Goal: Transaction & Acquisition: Purchase product/service

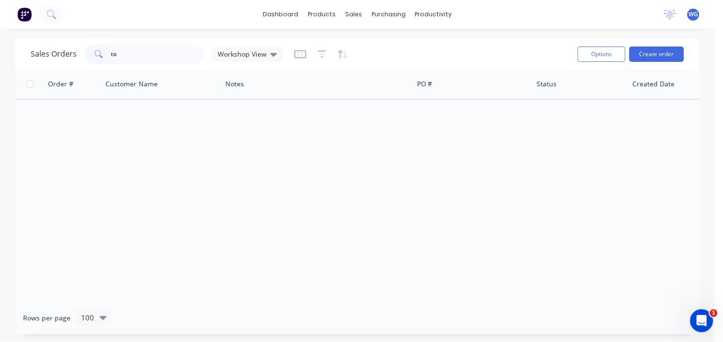
type input "t"
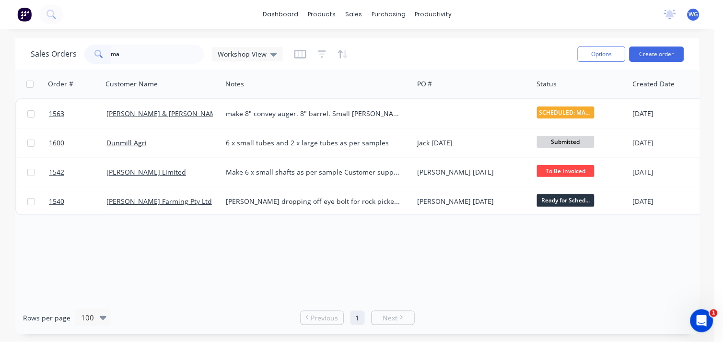
type input "m"
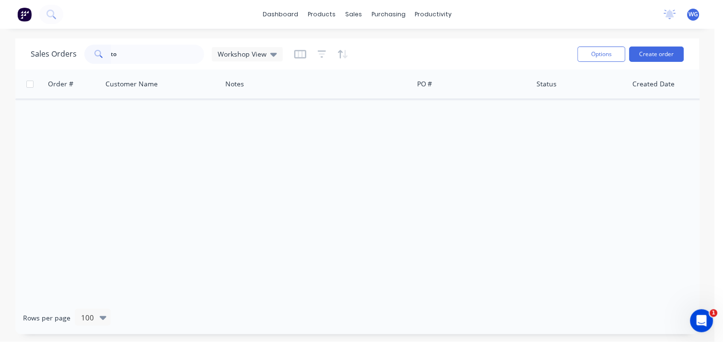
type input "t"
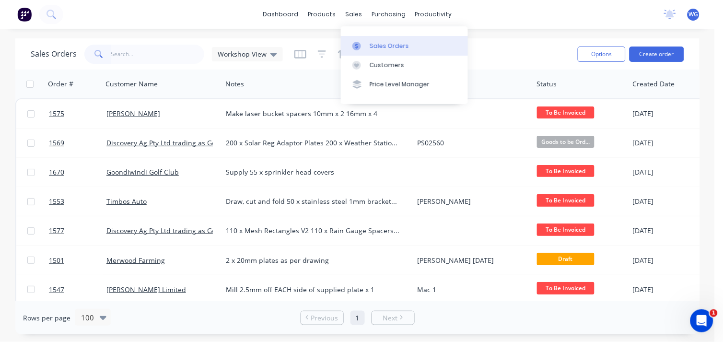
click at [368, 40] on link "Sales Orders" at bounding box center [404, 45] width 127 height 19
click at [656, 91] on div at bounding box center [667, 83] width 68 height 19
click at [692, 82] on icon "button" at bounding box center [691, 84] width 3 height 7
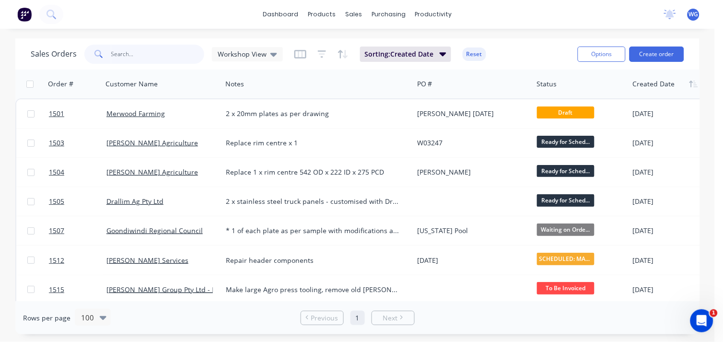
click at [135, 58] on input "text" at bounding box center [158, 54] width 94 height 19
click at [646, 74] on div at bounding box center [667, 83] width 68 height 19
click at [687, 82] on button "button" at bounding box center [694, 84] width 14 height 14
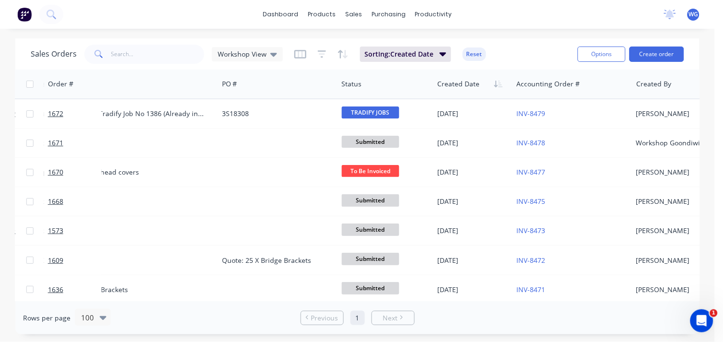
scroll to position [0, 265]
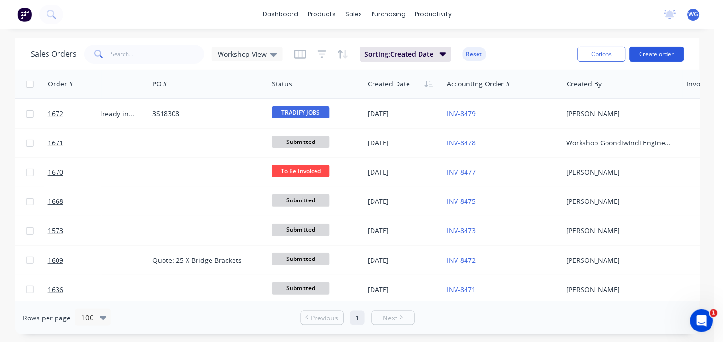
click at [651, 59] on button "Create order" at bounding box center [657, 54] width 55 height 15
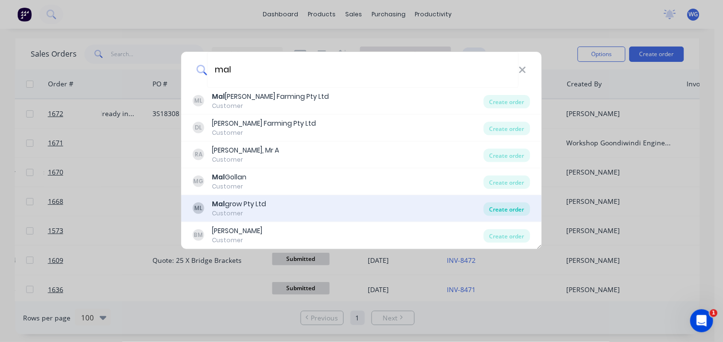
type input "mal"
click at [496, 207] on div "Create order" at bounding box center [507, 208] width 47 height 13
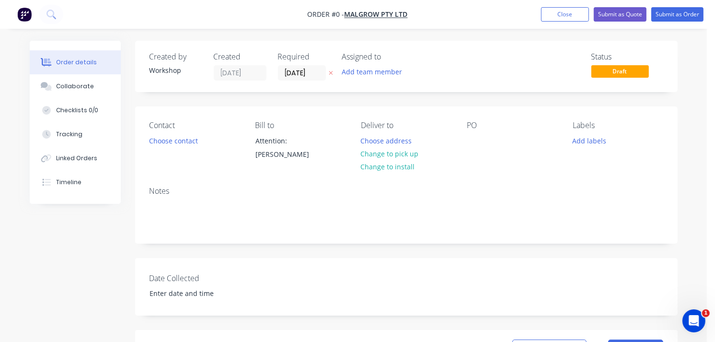
click at [174, 133] on div "Contact Choose contact" at bounding box center [195, 143] width 91 height 44
click at [175, 138] on button "Choose contact" at bounding box center [173, 140] width 59 height 13
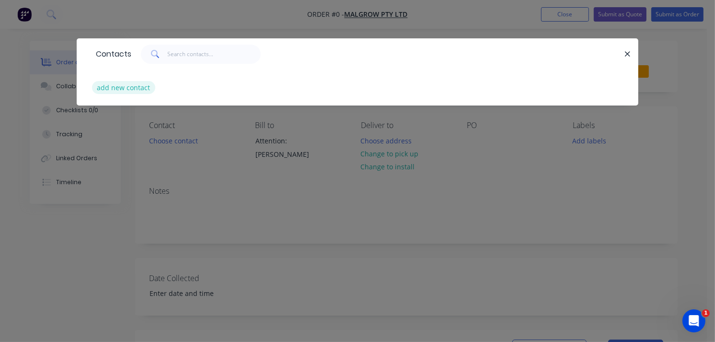
click at [127, 90] on button "add new contact" at bounding box center [123, 87] width 63 height 13
select select "AU"
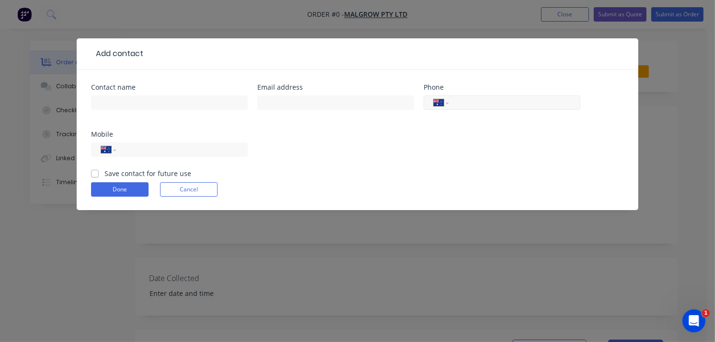
click at [463, 103] on input "tel" at bounding box center [513, 102] width 115 height 11
type input "0455 533 802"
click at [170, 103] on input "text" at bounding box center [169, 102] width 157 height 14
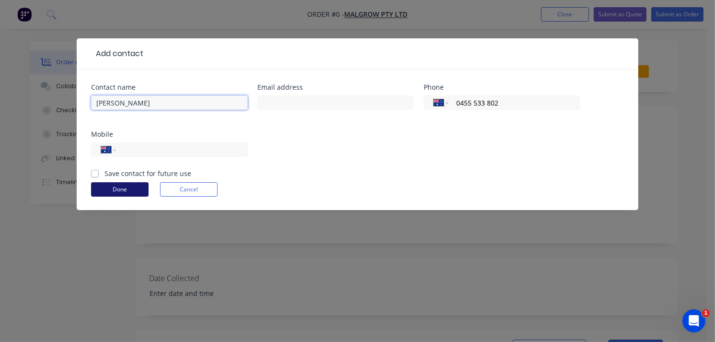
type input "[PERSON_NAME]"
click at [113, 187] on button "Done" at bounding box center [120, 189] width 58 height 14
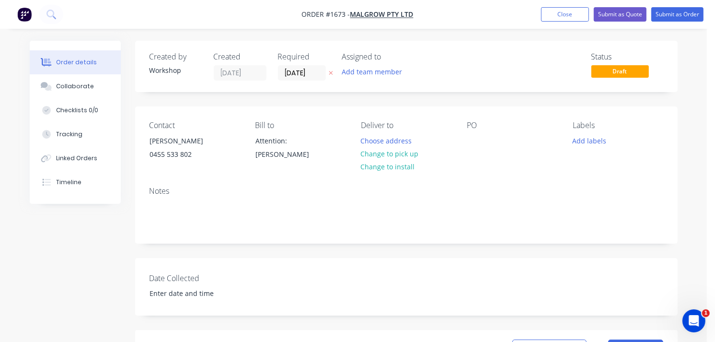
click at [65, 64] on div "Order details" at bounding box center [76, 62] width 41 height 9
click at [550, 19] on button "Close" at bounding box center [565, 14] width 48 height 14
